Goal: Check status: Check status

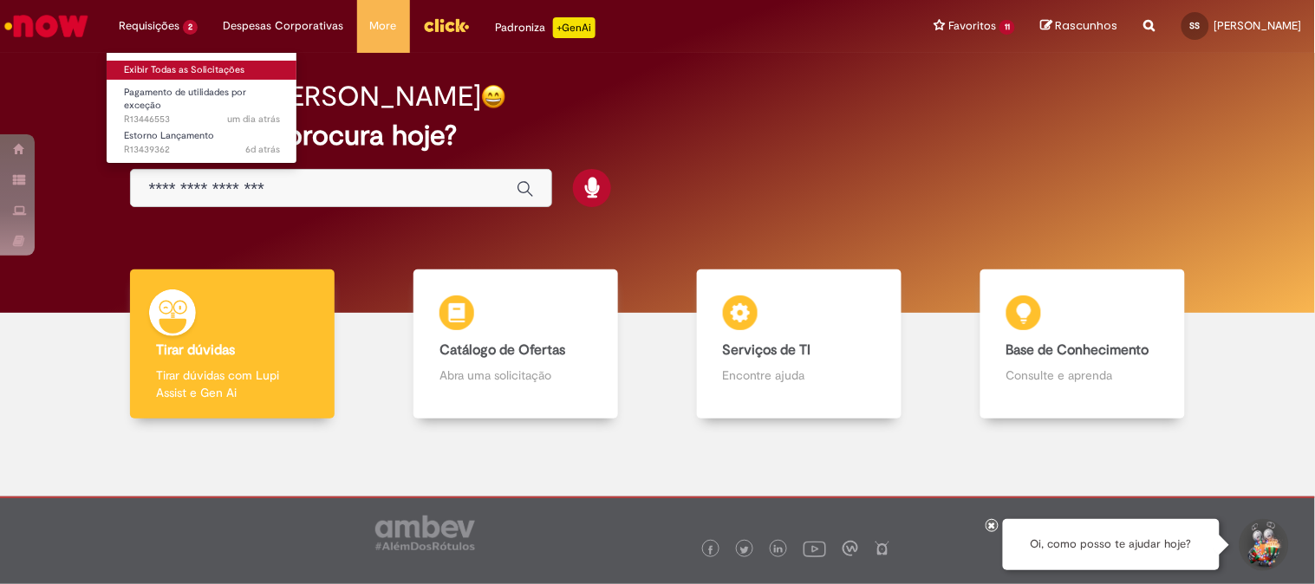
click at [165, 71] on link "Exibir Todas as Solicitações" at bounding box center [202, 70] width 191 height 19
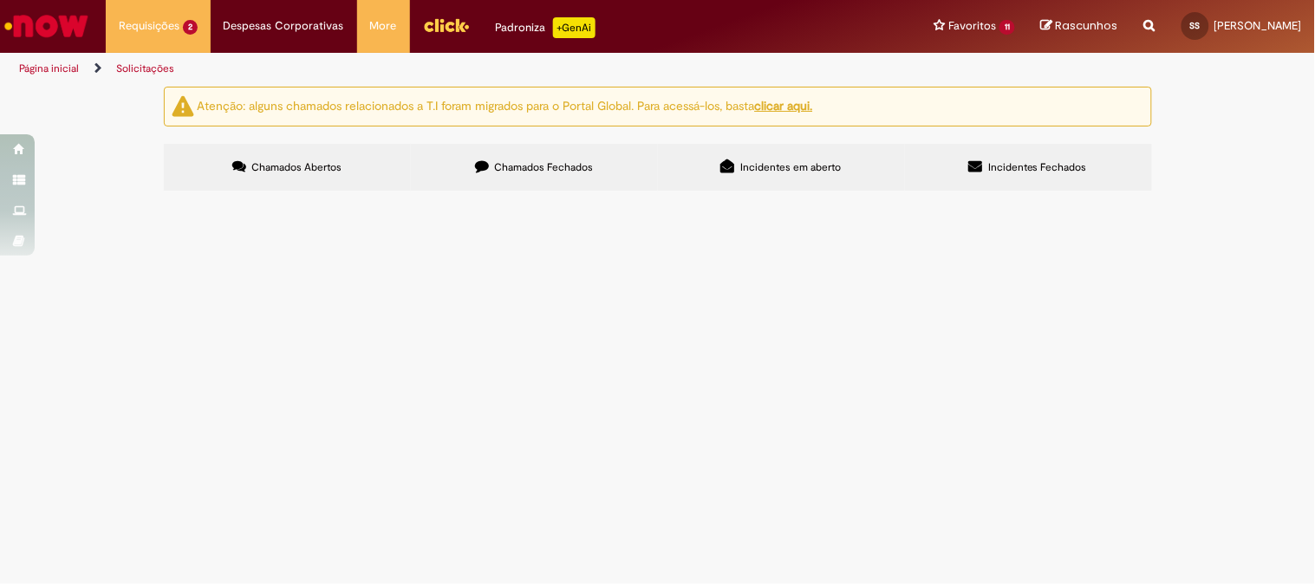
click at [542, 167] on span "Chamados Fechados" at bounding box center [543, 167] width 99 height 14
click at [0, 0] on span "Bom dia! solicito o estorno e relançamento da NF 411577-1, pois a mesma foi lan…" at bounding box center [0, 0] width 0 height 0
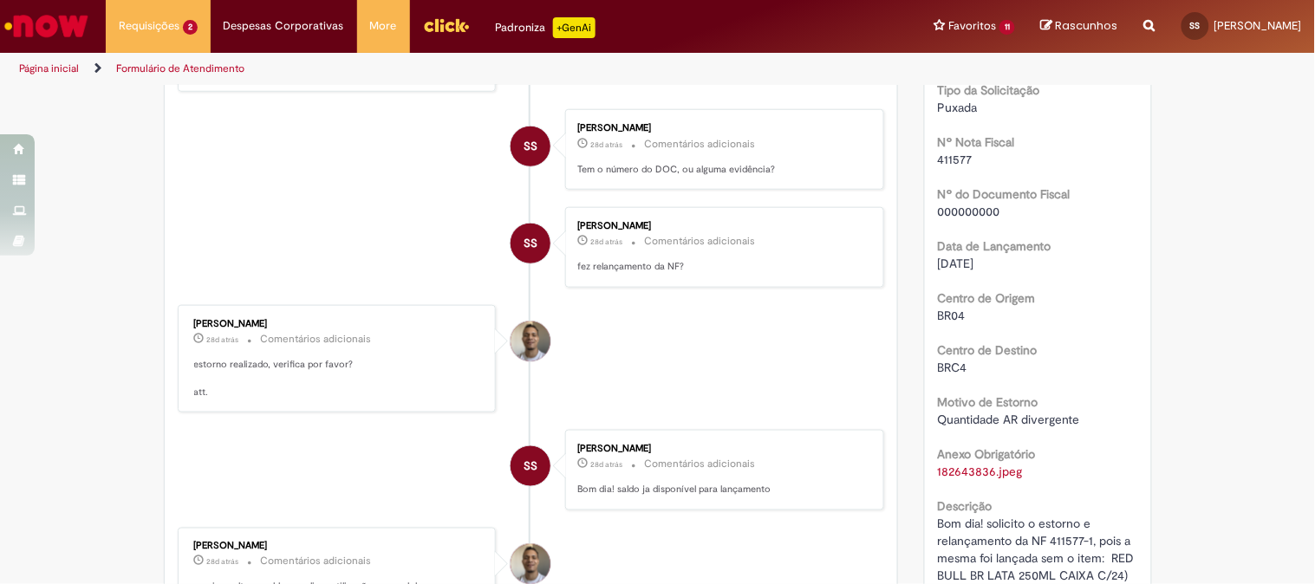
scroll to position [481, 0]
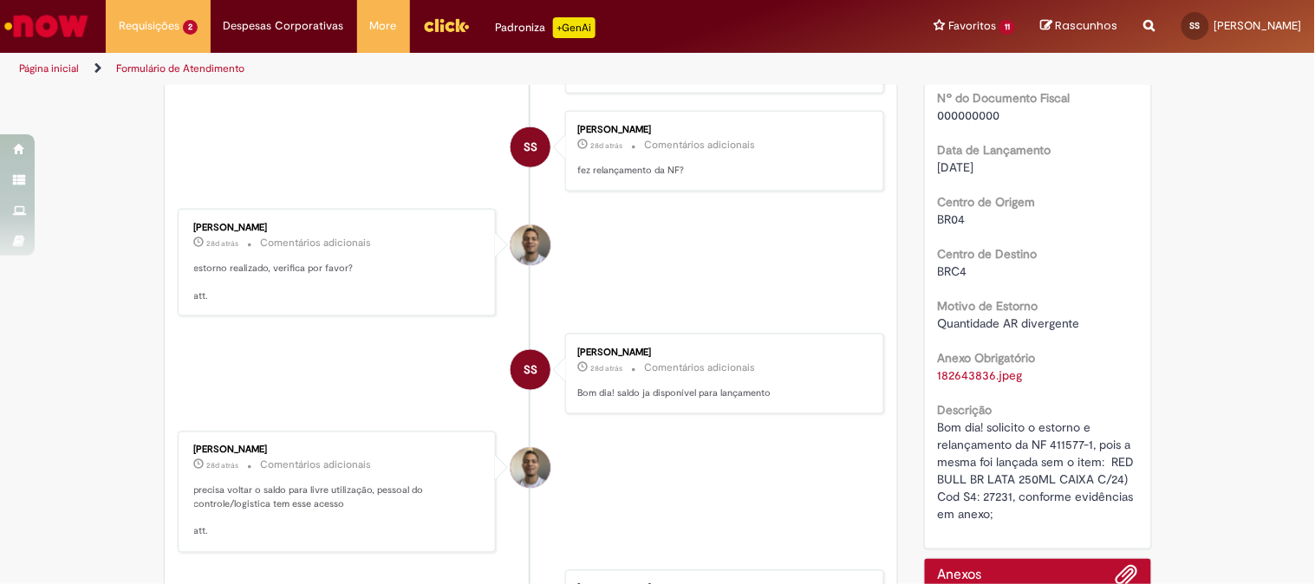
click at [491, 349] on li "SS [PERSON_NAME] 28d atrás 28 dias atrás Comentários adicionais Bom dia! saldo …" at bounding box center [531, 374] width 707 height 81
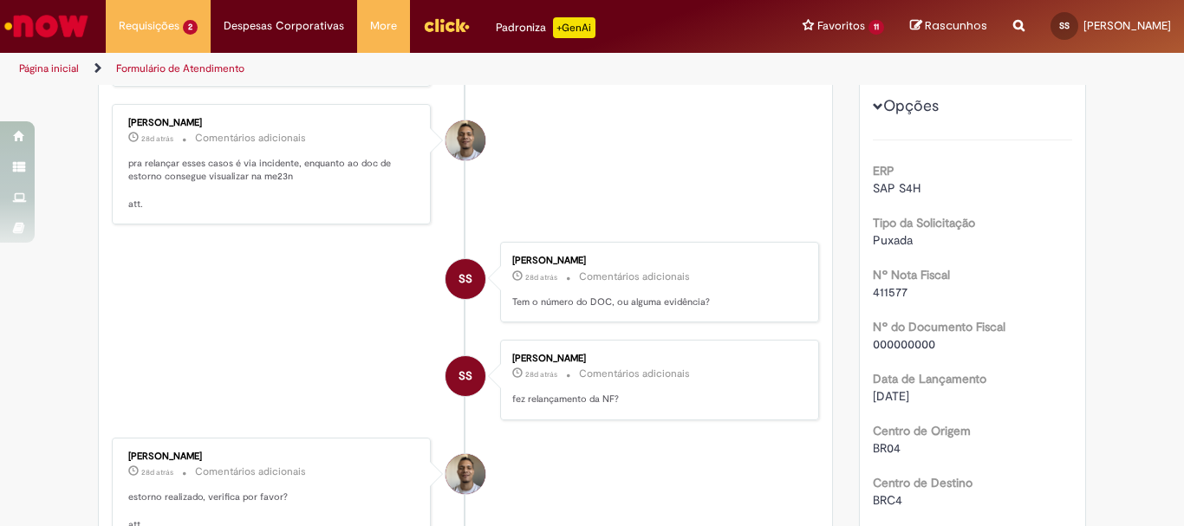
scroll to position [287, 0]
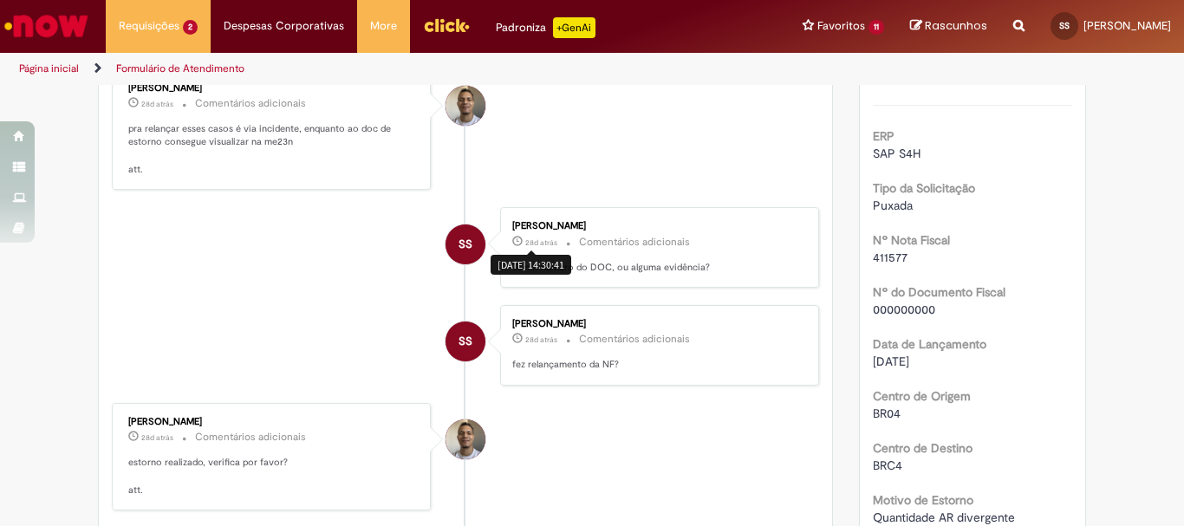
drag, startPoint x: 693, startPoint y: 192, endPoint x: 671, endPoint y: 171, distance: 30.0
click at [636, 166] on li "[PERSON_NAME] 28d atrás 28 dias atrás Comentários adicionais pra relançar esses…" at bounding box center [465, 129] width 707 height 121
click at [682, 466] on li "[PERSON_NAME] 28d atrás 28 dias atrás Comentários adicionais estorno realizado,…" at bounding box center [465, 456] width 707 height 107
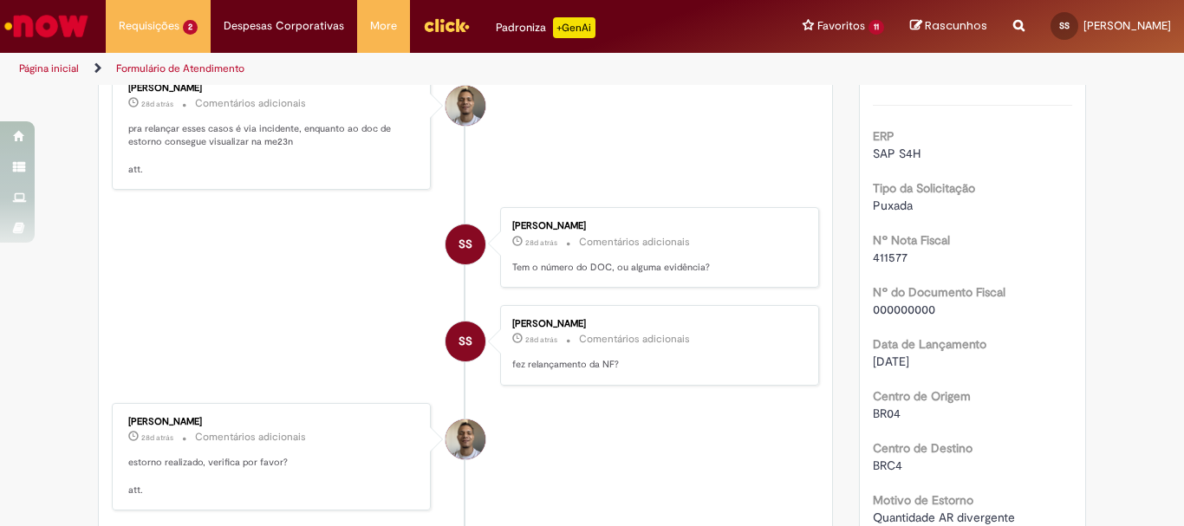
click at [346, 248] on li "SS [PERSON_NAME] 28d atrás 28 dias atrás Comentários adicionais Tem o número do…" at bounding box center [465, 247] width 707 height 81
click at [659, 491] on li "[PERSON_NAME] 28d atrás 28 dias atrás Comentários adicionais estorno realizado,…" at bounding box center [465, 456] width 707 height 107
